Goal: Obtain resource: Download file/media

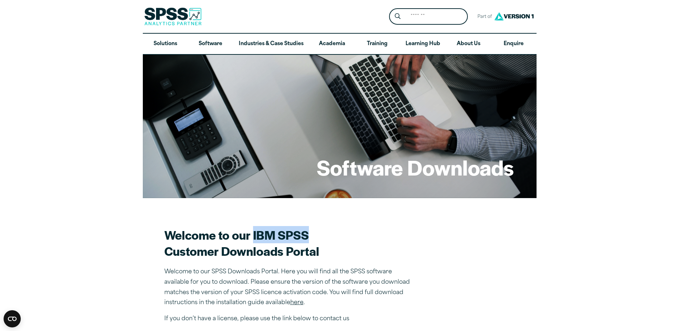
drag, startPoint x: 254, startPoint y: 233, endPoint x: 311, endPoint y: 238, distance: 57.8
click at [311, 238] on h2 "Welcome to our IBM SPSS Customer Downloads Portal" at bounding box center [289, 243] width 251 height 32
drag, startPoint x: 311, startPoint y: 238, endPoint x: 296, endPoint y: 235, distance: 15.7
copy h2 "IBM SPSS"
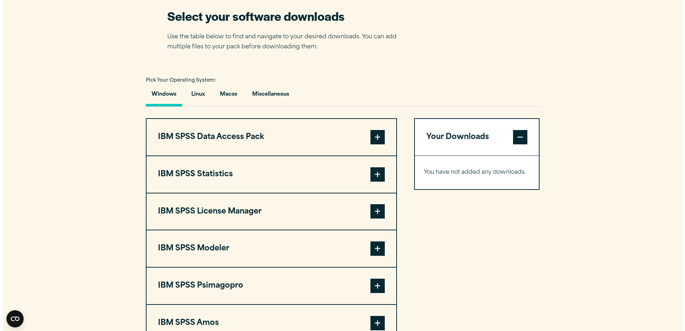
scroll to position [465, 0]
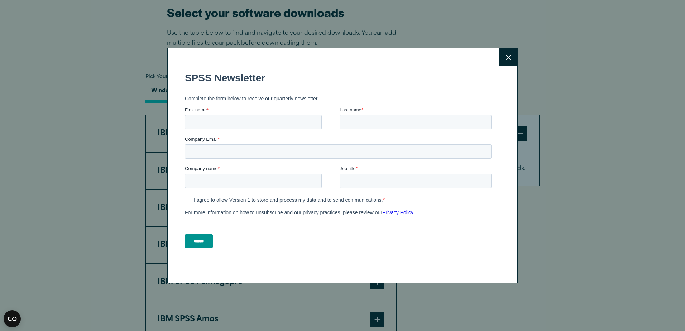
click at [511, 56] on button "Close" at bounding box center [508, 57] width 18 height 18
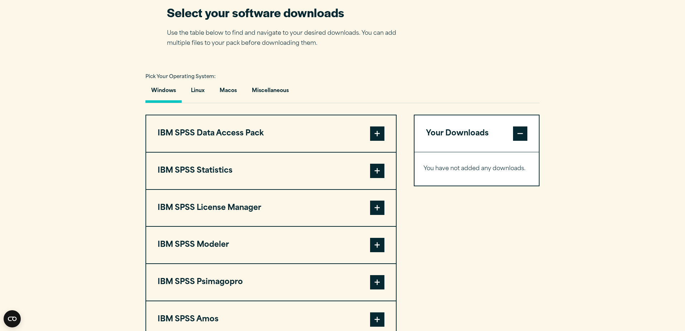
click at [374, 171] on span at bounding box center [377, 171] width 14 height 14
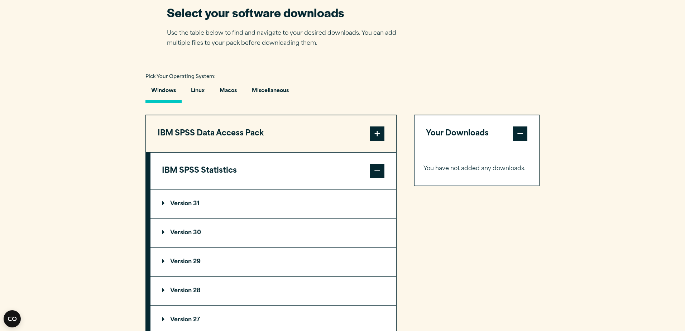
click at [162, 204] on p "Version 31" at bounding box center [181, 204] width 38 height 6
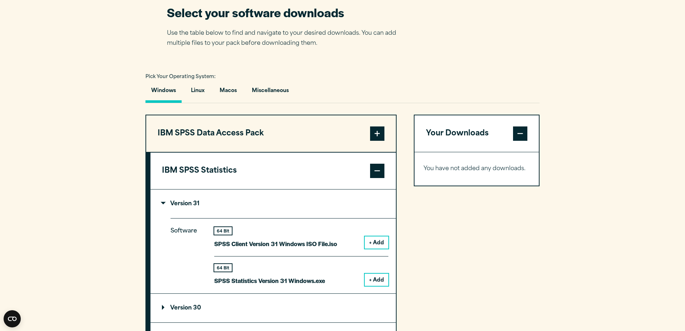
click at [196, 173] on button "IBM SPSS Statistics" at bounding box center [272, 171] width 245 height 37
